Goal: Transaction & Acquisition: Download file/media

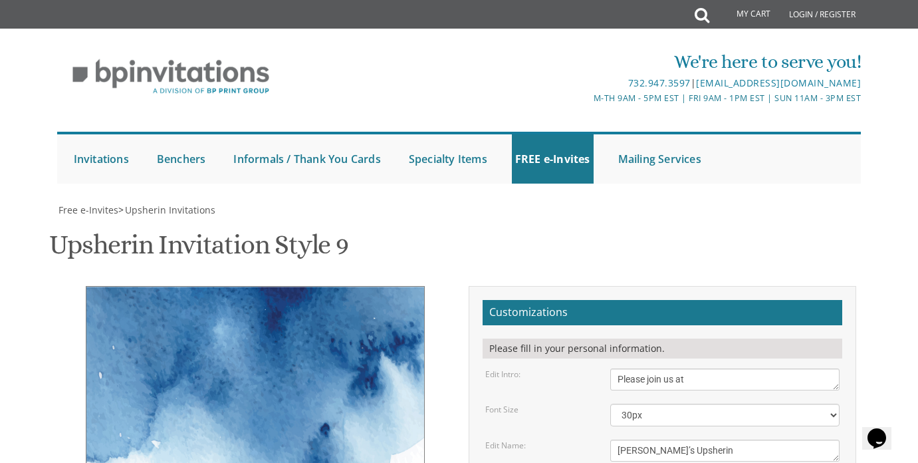
scroll to position [319, 0]
click at [713, 368] on textarea "Please join us at" at bounding box center [724, 379] width 229 height 22
type textarea "Please join us"
click at [648, 439] on textarea "[PERSON_NAME]’s Upsherin" at bounding box center [724, 450] width 229 height 22
type textarea "[PERSON_NAME]’s Upsherin"
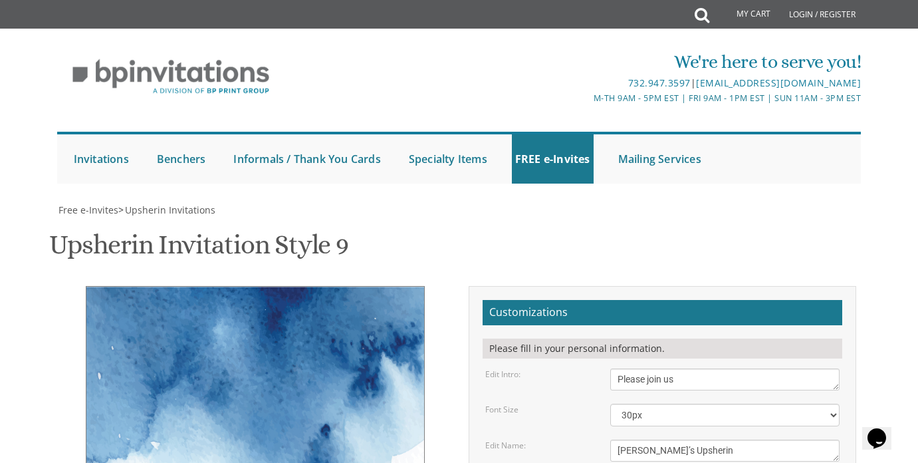
drag, startPoint x: 799, startPoint y: 193, endPoint x: 578, endPoint y: 187, distance: 220.8
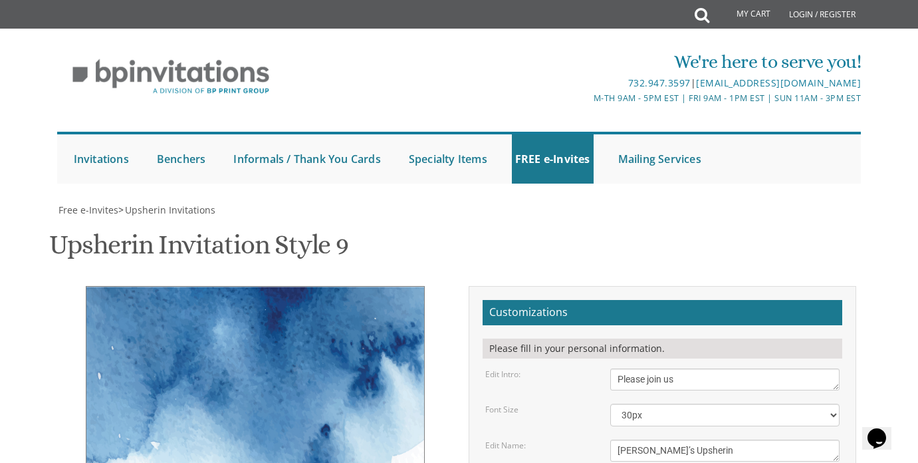
type textarea "[DATE] 3:00 PM [STREET_ADDRESS]"
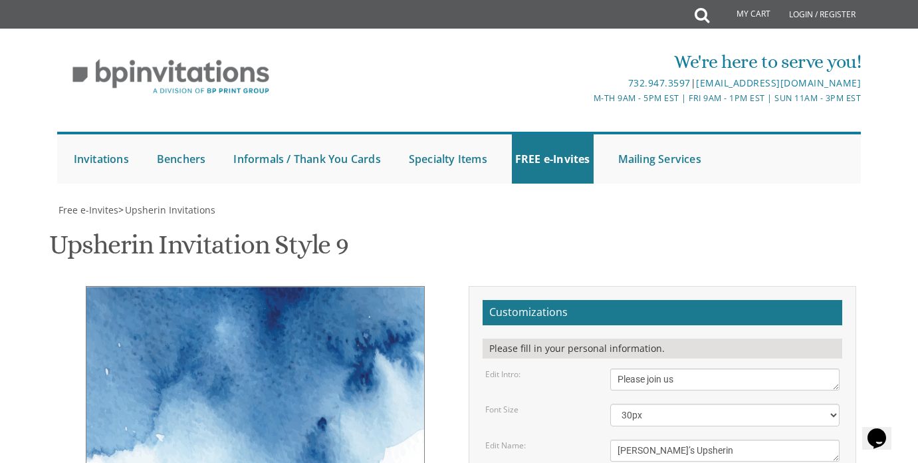
drag, startPoint x: 745, startPoint y: 231, endPoint x: 578, endPoint y: 200, distance: 169.8
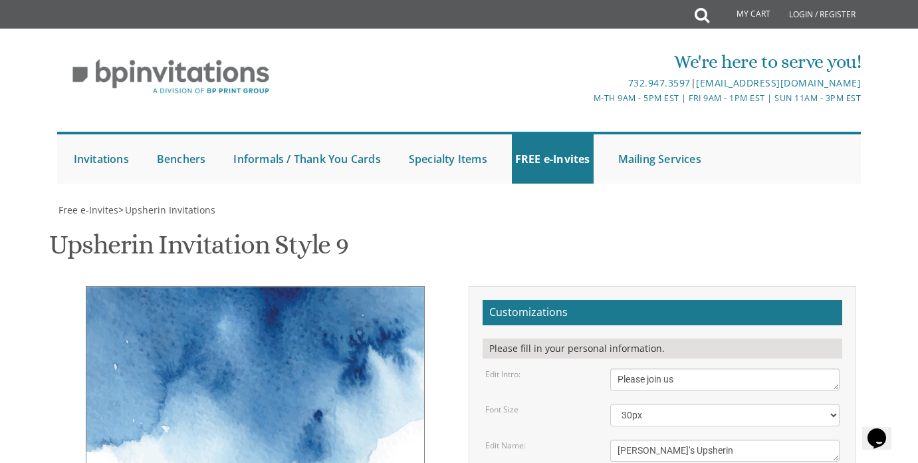
type input "[EMAIL_ADDRESS][DOMAIN_NAME]"
click at [747, 368] on textarea "Please join us at" at bounding box center [724, 379] width 229 height 22
type textarea "P"
type textarea "y"
click at [752, 439] on textarea "[PERSON_NAME]’s Upsherin" at bounding box center [724, 450] width 229 height 22
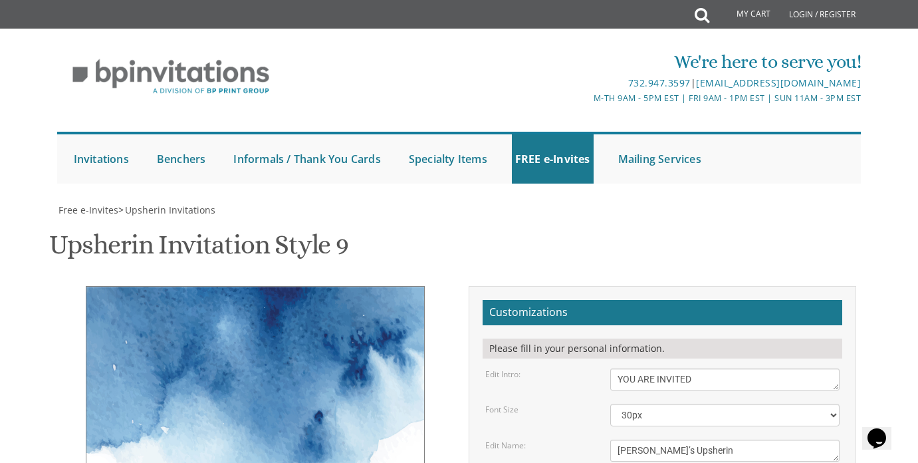
click at [718, 368] on textarea "Please join us at" at bounding box center [724, 379] width 229 height 22
type textarea "YOU ARE INVITED TO"
click at [791, 404] on select "20px 30px 40px 50px" at bounding box center [724, 415] width 229 height 23
click at [776, 404] on select "20px 30px 40px 50px" at bounding box center [724, 415] width 229 height 23
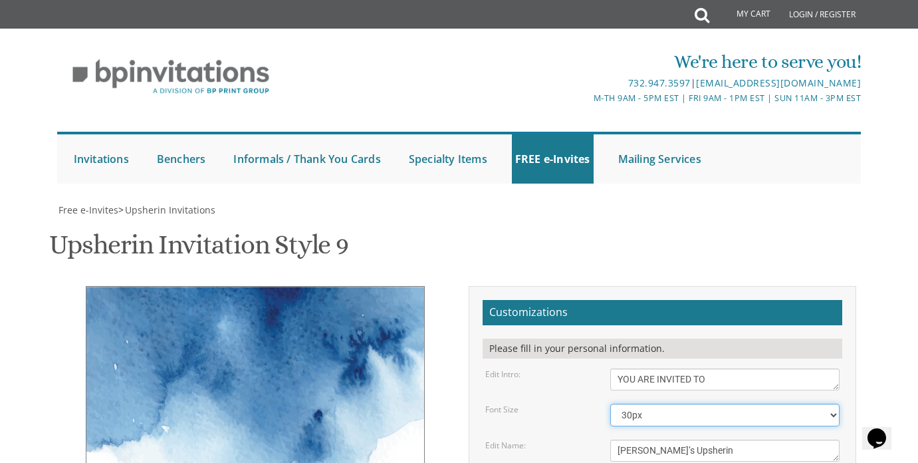
click at [746, 404] on select "20px 30px 40px 50px" at bounding box center [724, 415] width 229 height 23
click at [749, 404] on select "20px 30px 40px 50px" at bounding box center [724, 415] width 229 height 23
select select "30px"
